Goal: Complete application form

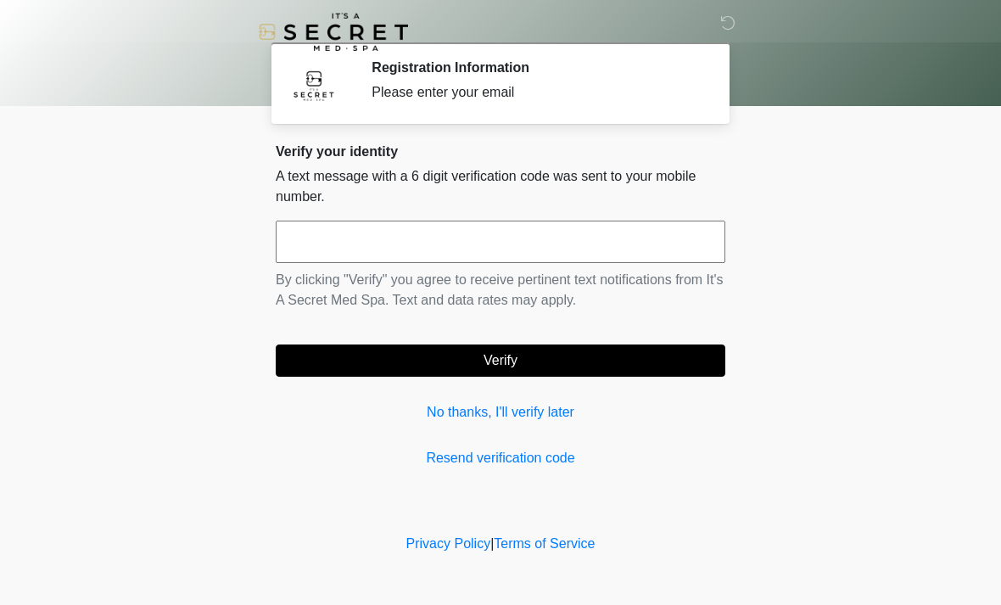
click at [359, 238] on input "text" at bounding box center [501, 242] width 450 height 42
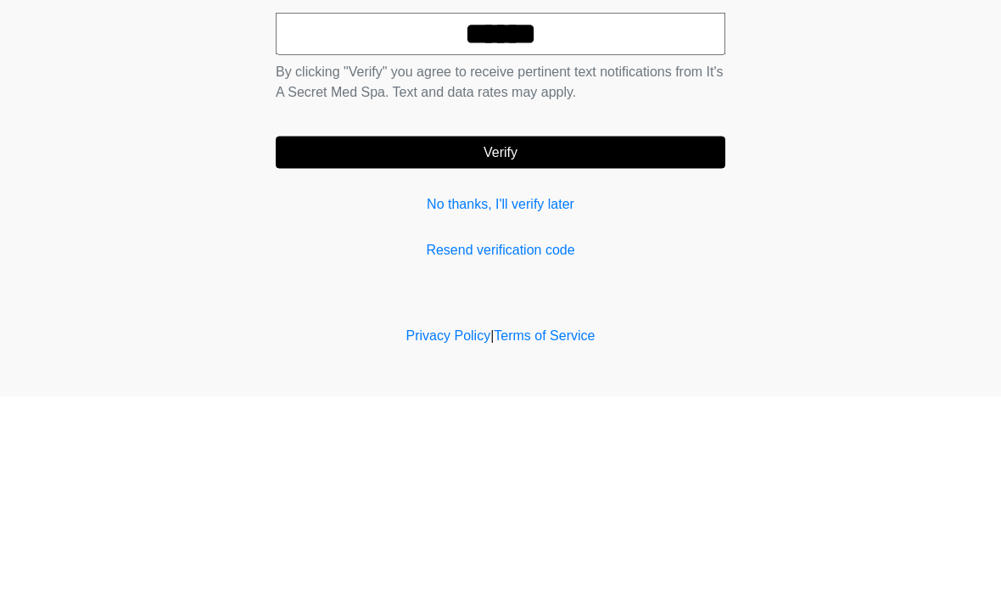
type input "******"
click at [594, 344] on button "Verify" at bounding box center [501, 360] width 450 height 32
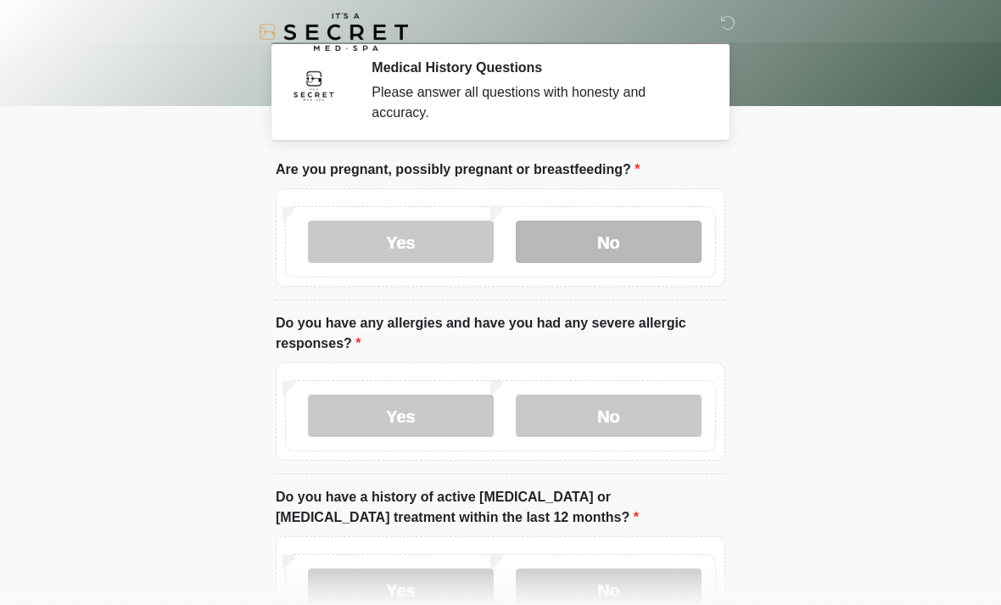
click at [640, 237] on label "No" at bounding box center [609, 242] width 186 height 42
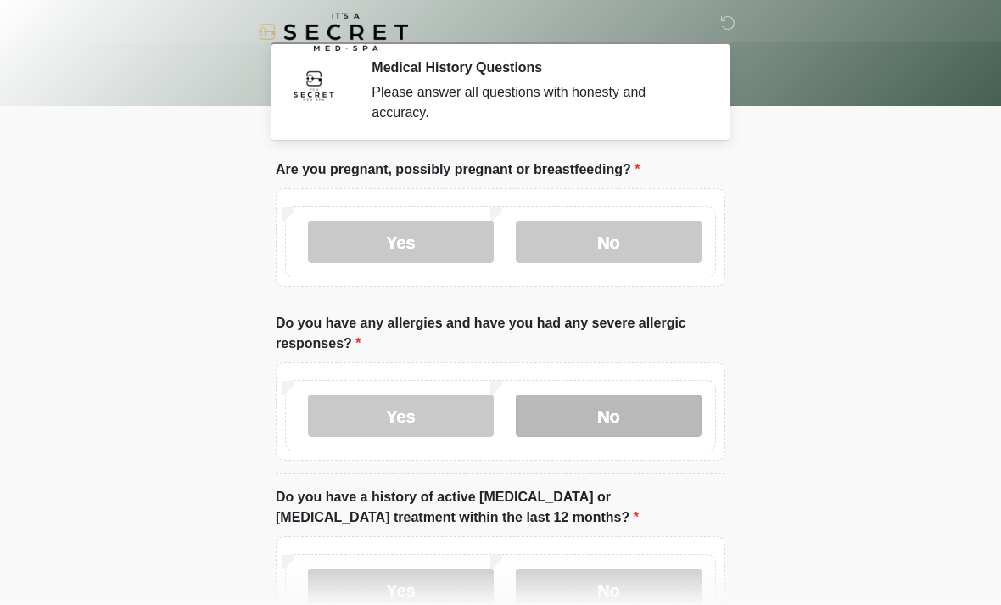
click at [618, 414] on label "No" at bounding box center [609, 415] width 186 height 42
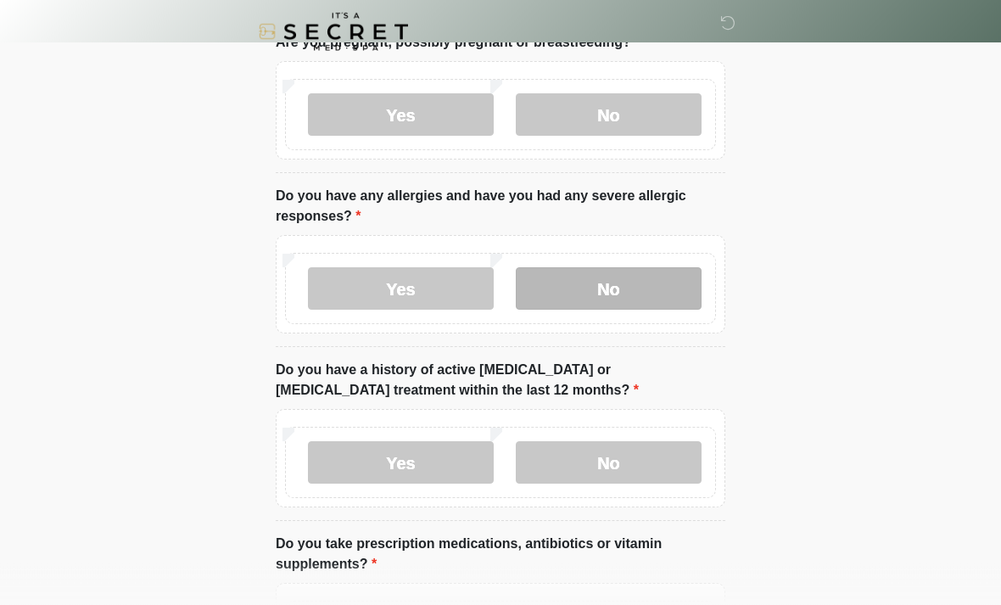
scroll to position [129, 0]
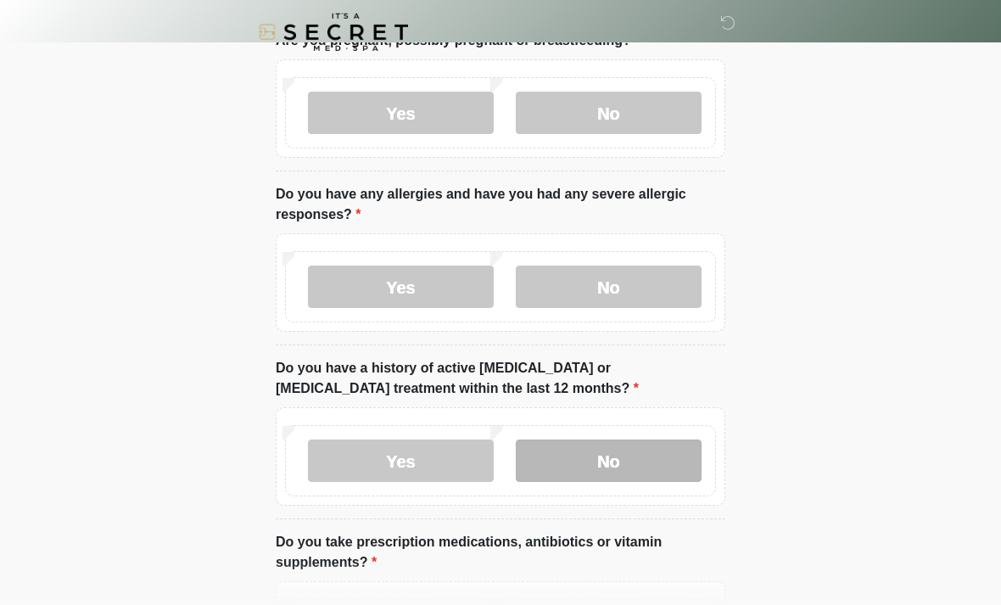
click at [671, 458] on label "No" at bounding box center [609, 460] width 186 height 42
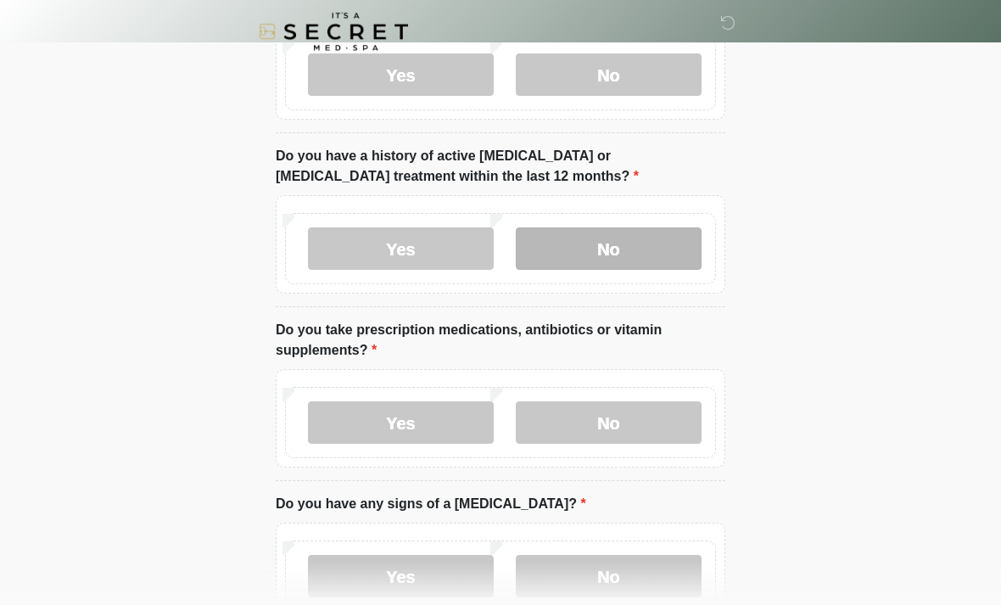
scroll to position [355, 0]
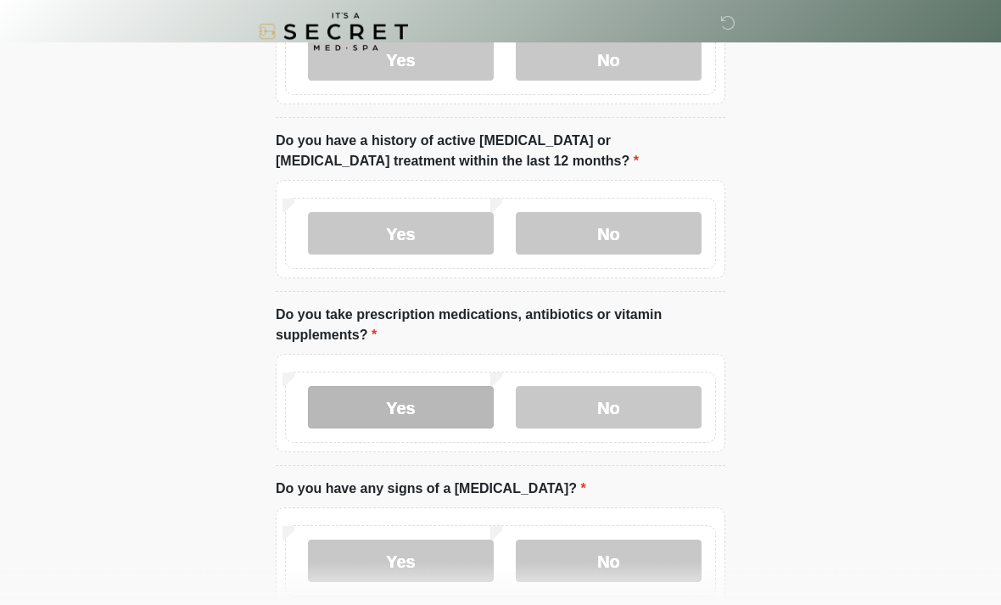
click at [435, 422] on label "Yes" at bounding box center [401, 408] width 186 height 42
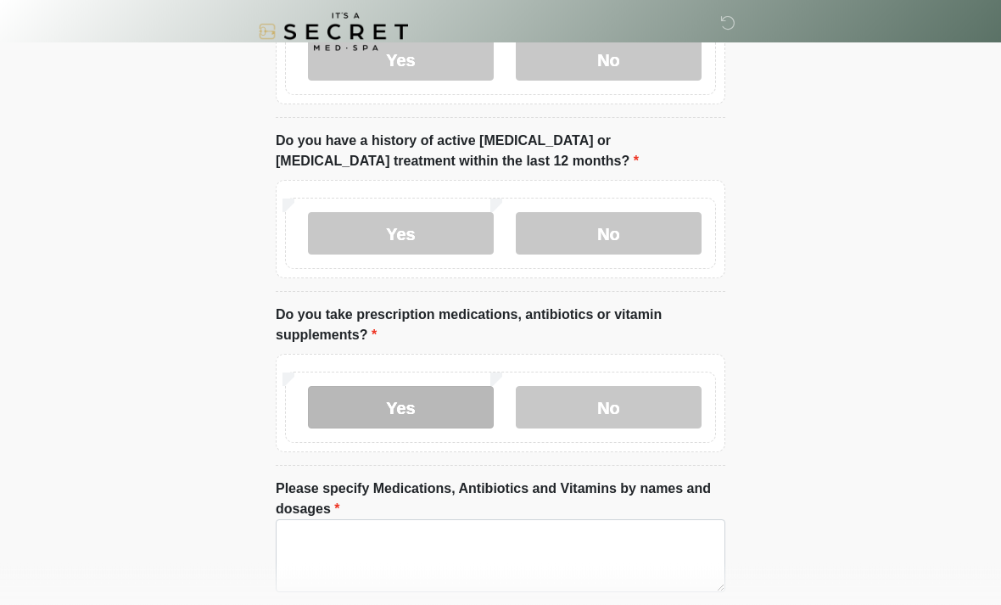
scroll to position [356, 0]
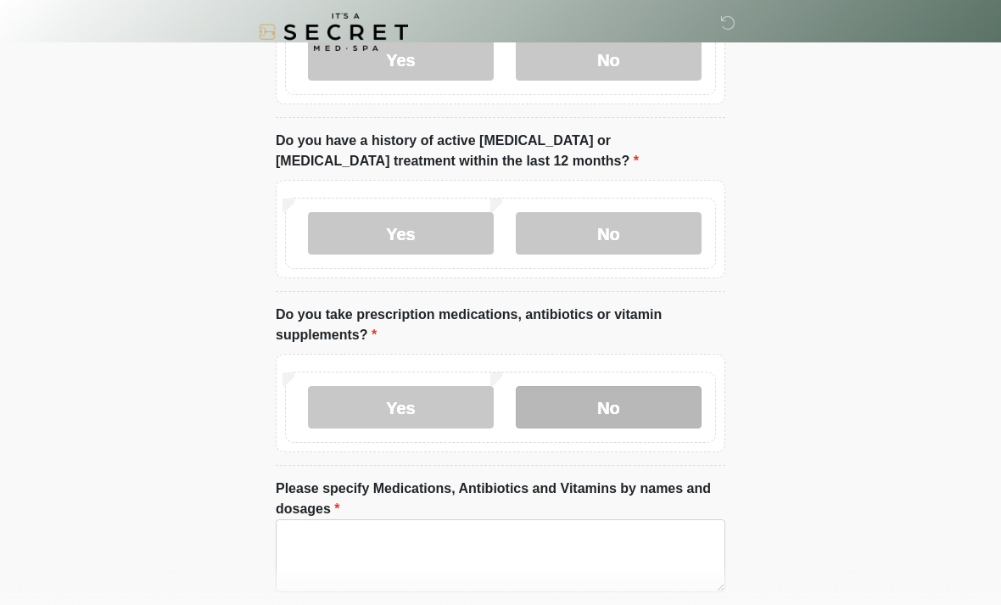
click at [615, 397] on label "No" at bounding box center [609, 407] width 186 height 42
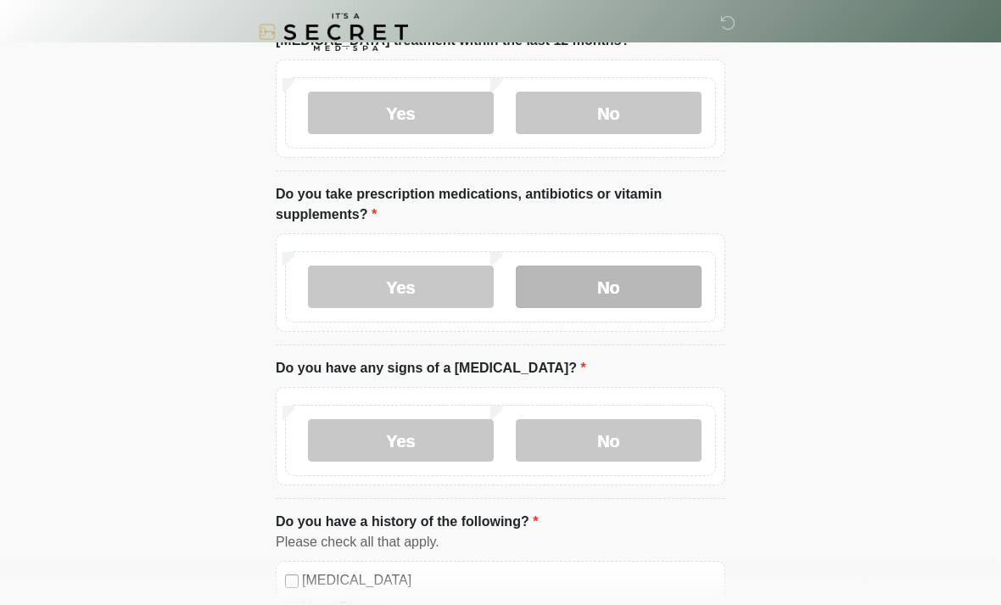
scroll to position [485, 0]
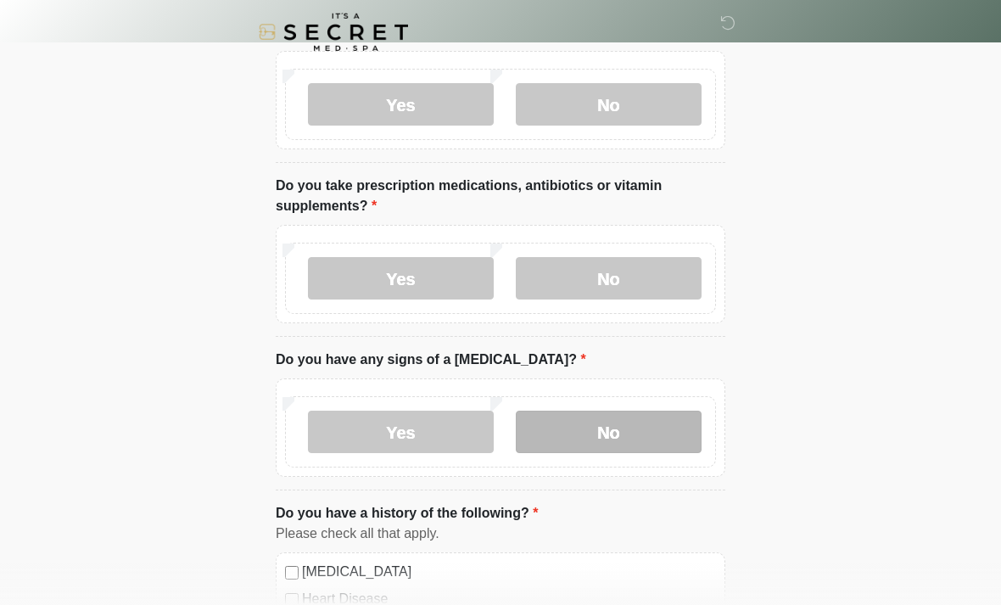
click at [619, 432] on label "No" at bounding box center [609, 432] width 186 height 42
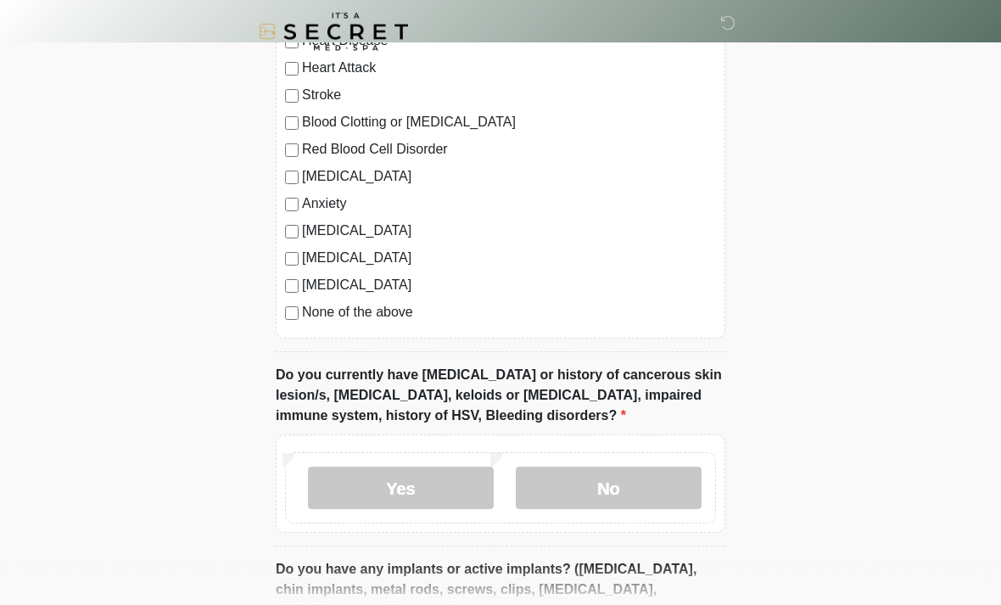
scroll to position [1043, 0]
click at [640, 498] on label "No" at bounding box center [609, 488] width 186 height 42
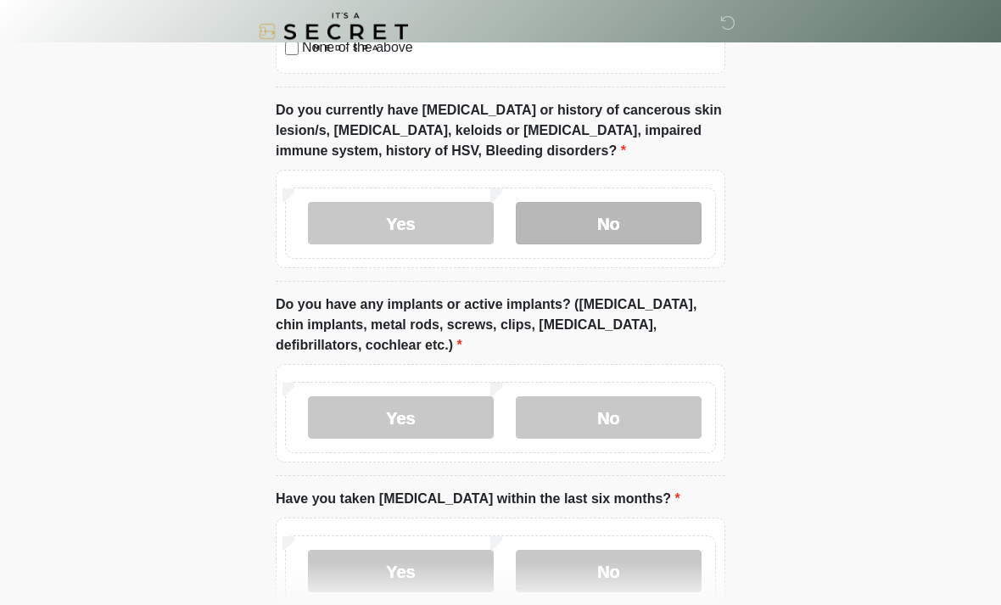
scroll to position [1300, 0]
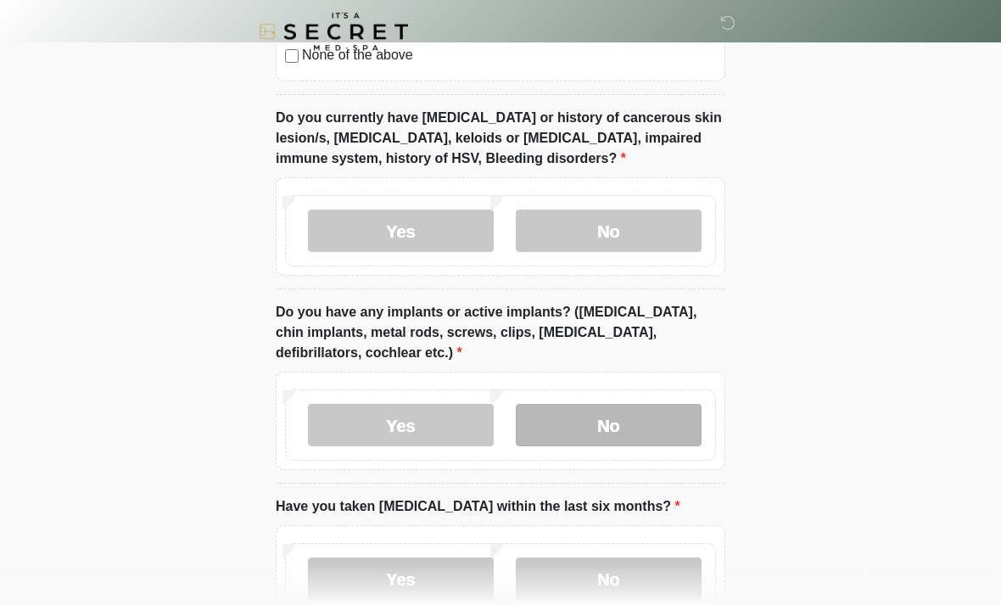
click at [665, 426] on label "No" at bounding box center [609, 426] width 186 height 42
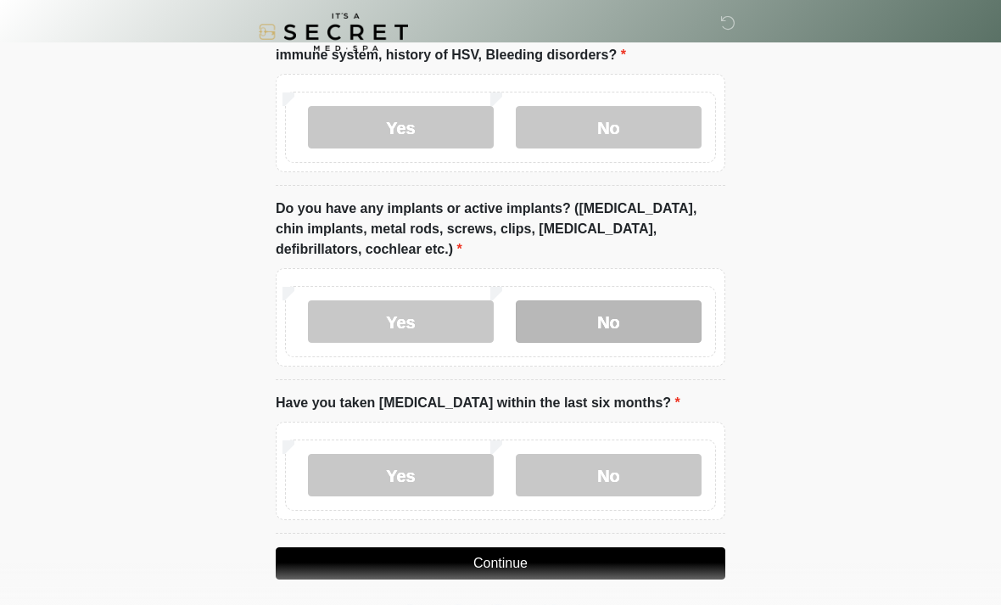
scroll to position [1412, 0]
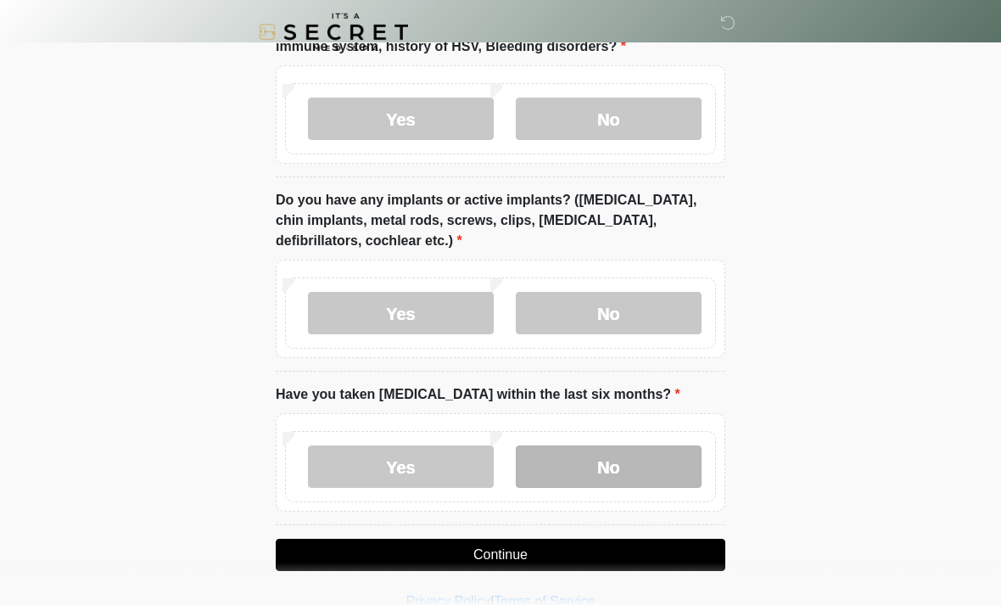
click at [650, 468] on label "No" at bounding box center [609, 466] width 186 height 42
click at [577, 551] on button "Continue" at bounding box center [501, 555] width 450 height 32
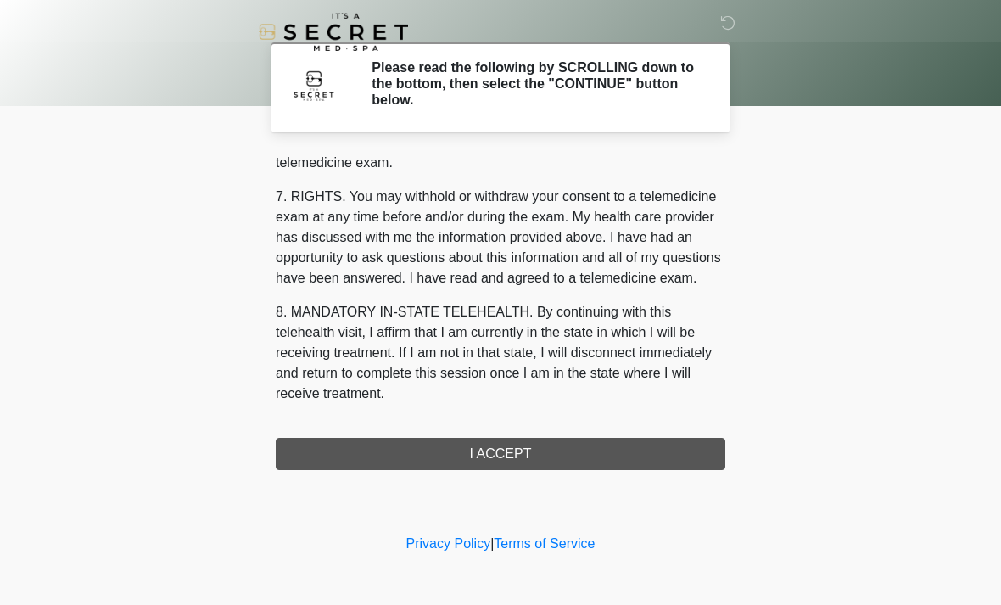
scroll to position [718, 0]
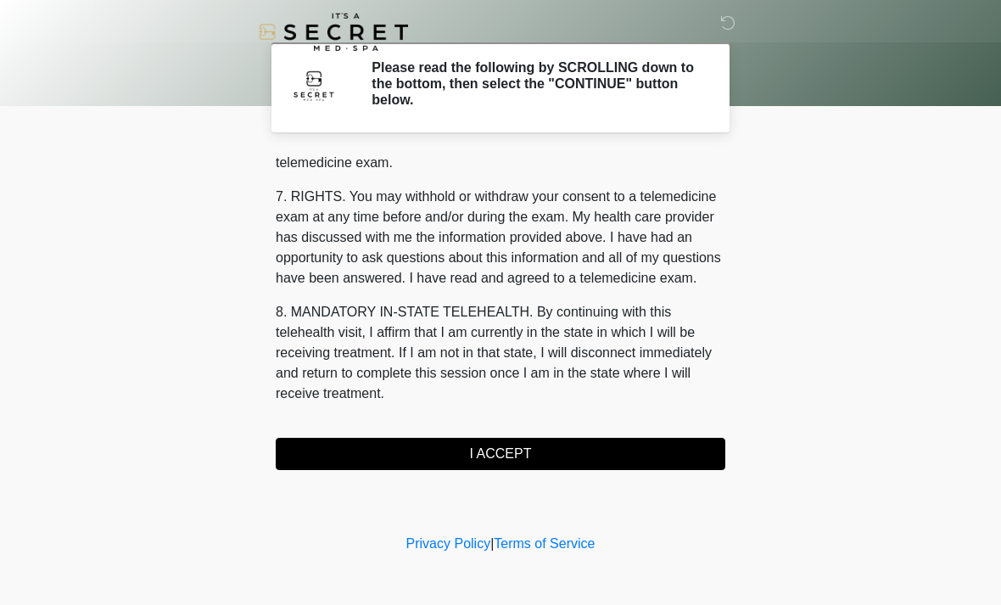
click at [511, 456] on button "I ACCEPT" at bounding box center [501, 454] width 450 height 32
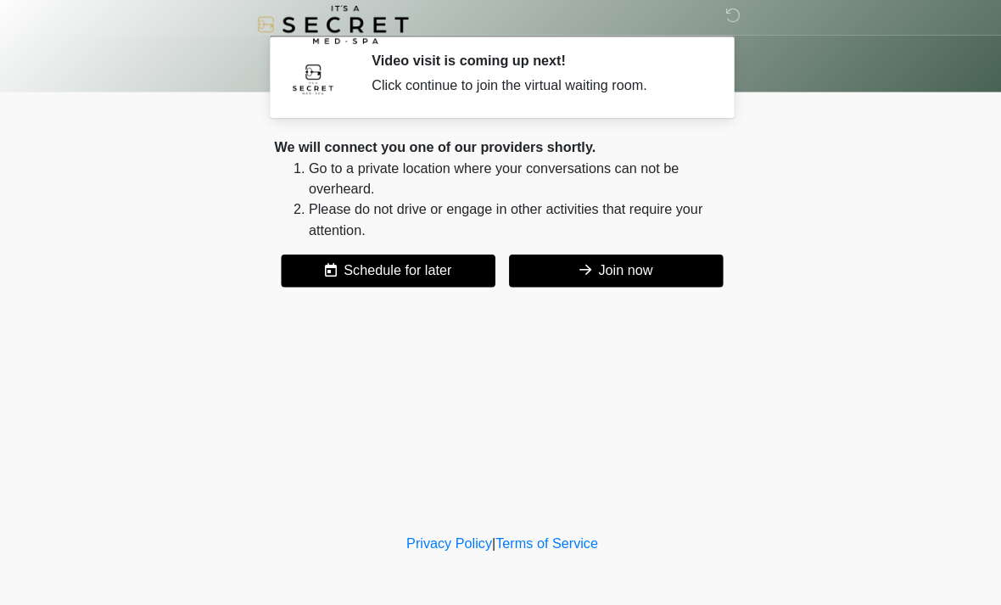
click at [622, 264] on button "Join now" at bounding box center [612, 275] width 211 height 32
